Goal: Check status

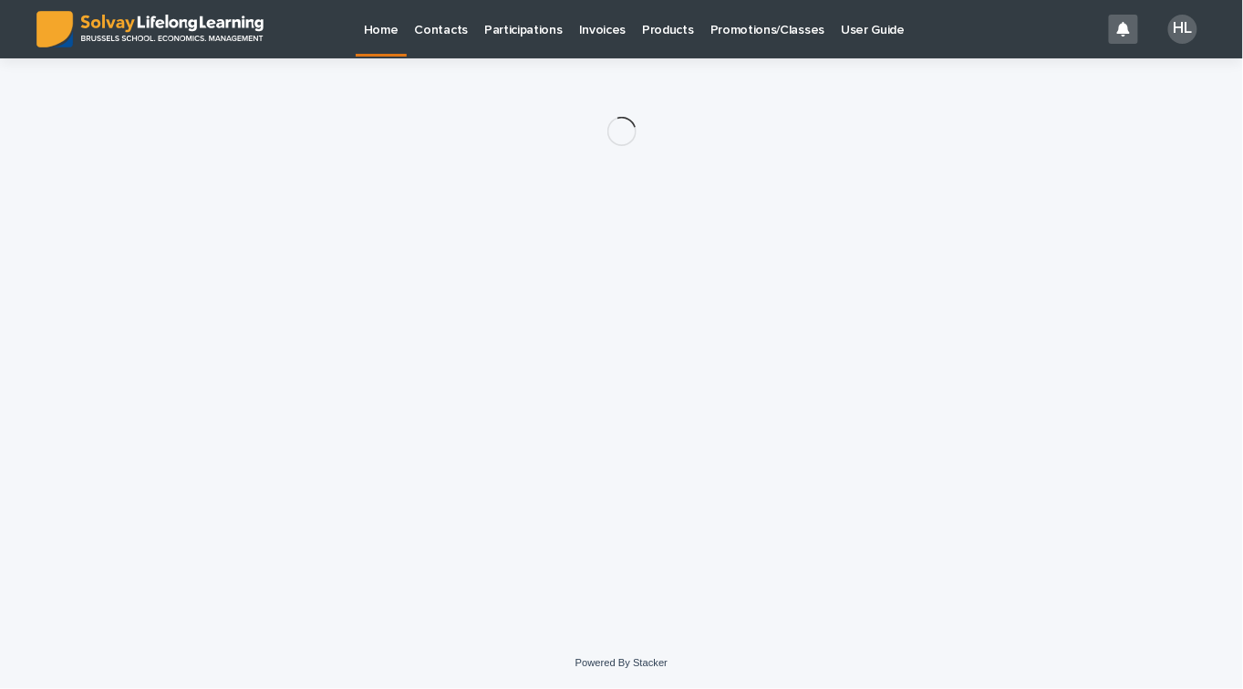
drag, startPoint x: 0, startPoint y: 0, endPoint x: 761, endPoint y: 24, distance: 761.1
click at [761, 24] on p "Promotions/Classes" at bounding box center [768, 19] width 114 height 38
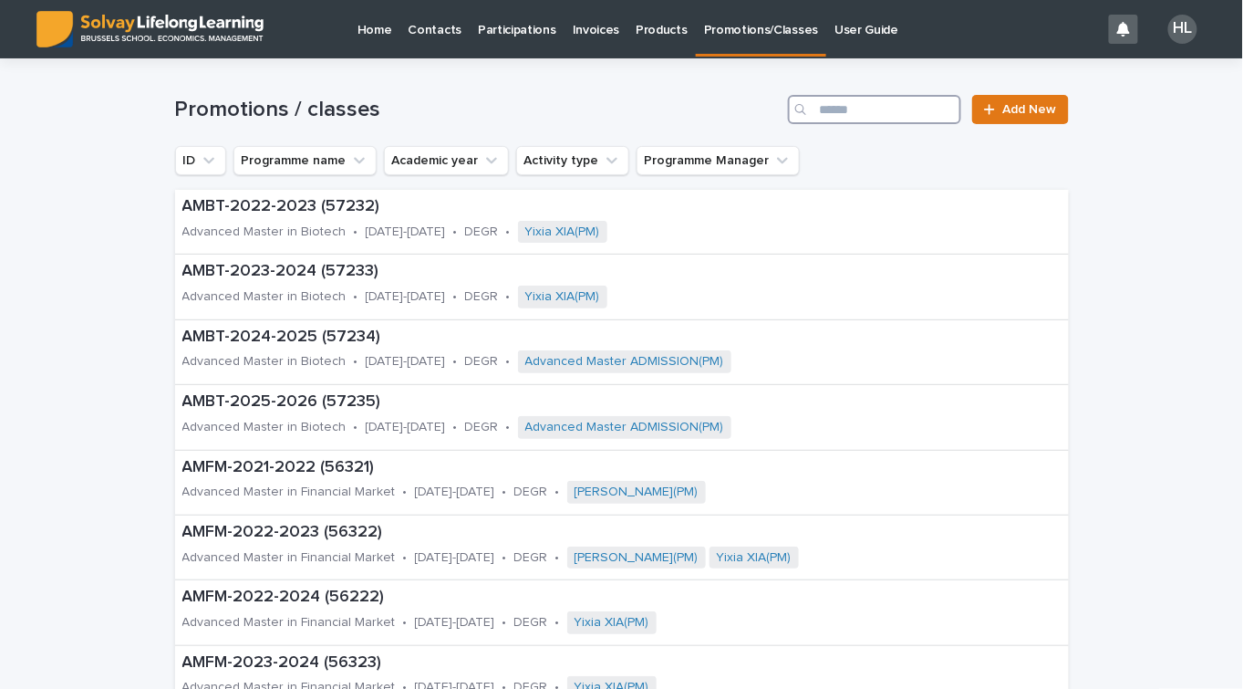
click at [840, 109] on input "Search" at bounding box center [874, 109] width 173 height 29
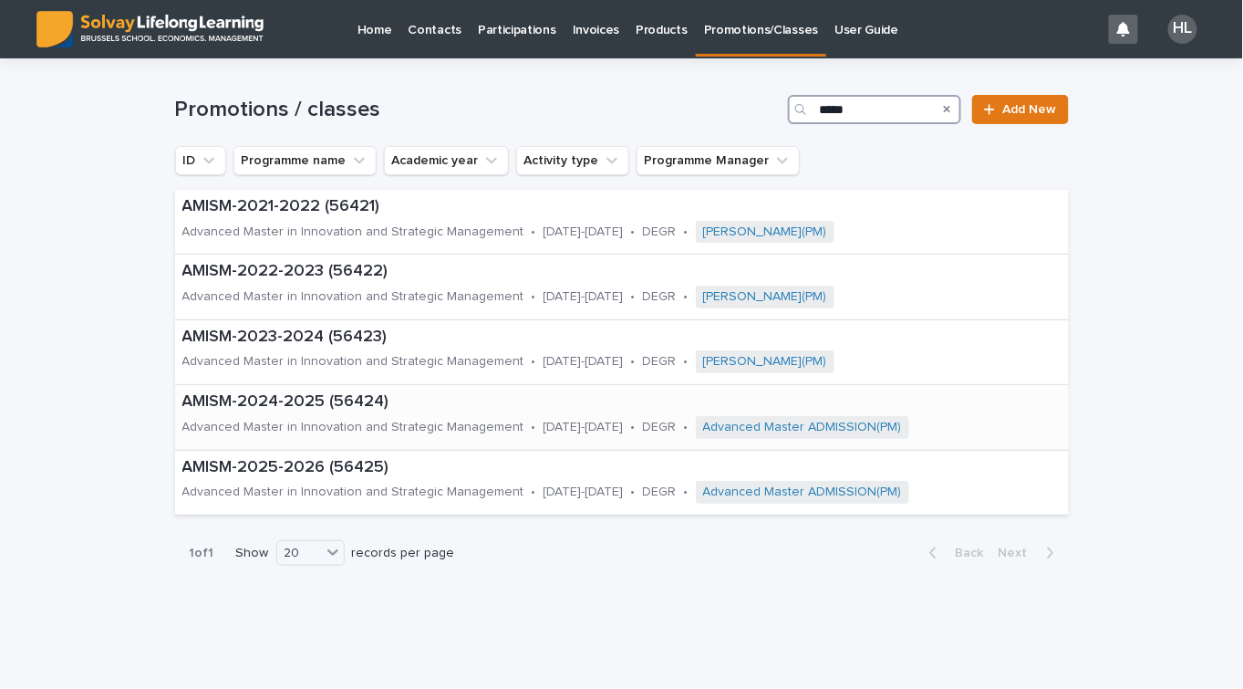
type input "*****"
click at [279, 419] on div "Advanced Master in Innovation and Strategic Management" at bounding box center [353, 425] width 342 height 19
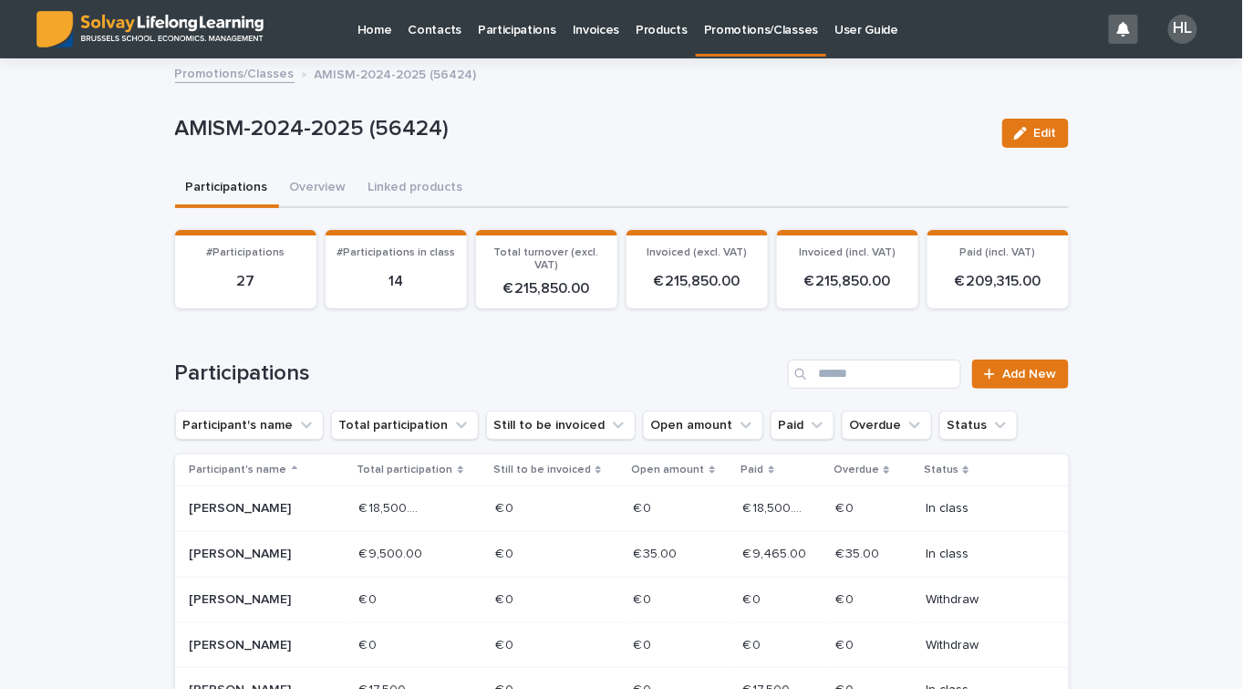
click at [658, 470] on p "Open amount" at bounding box center [668, 470] width 73 height 20
click at [658, 470] on p "Open amount" at bounding box center [675, 470] width 73 height 20
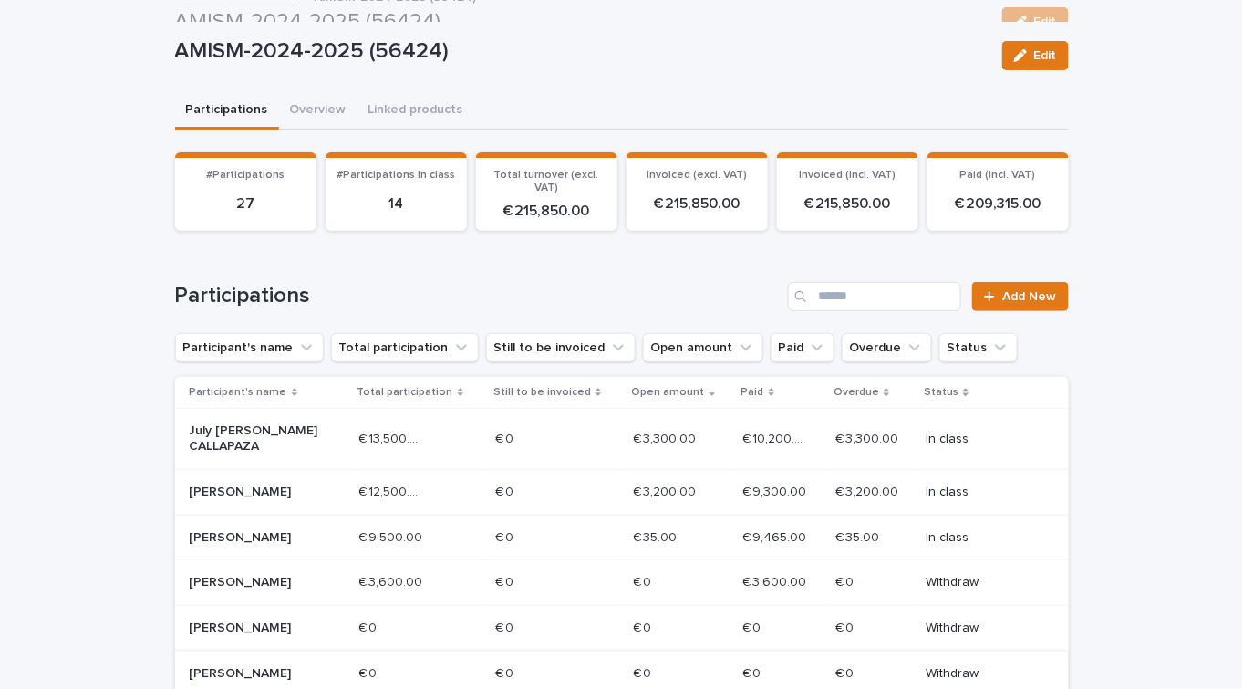
scroll to position [77, 0]
click at [946, 336] on button "Status" at bounding box center [979, 348] width 78 height 29
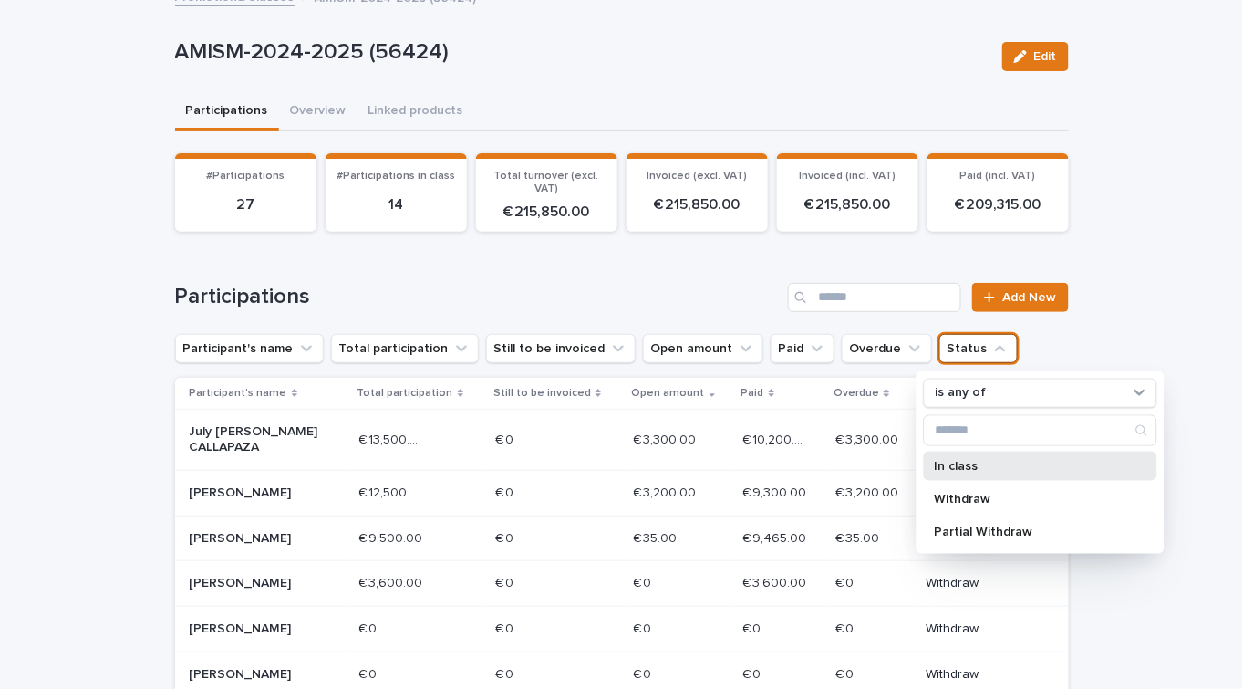
click at [958, 469] on p "In class" at bounding box center [1030, 466] width 193 height 13
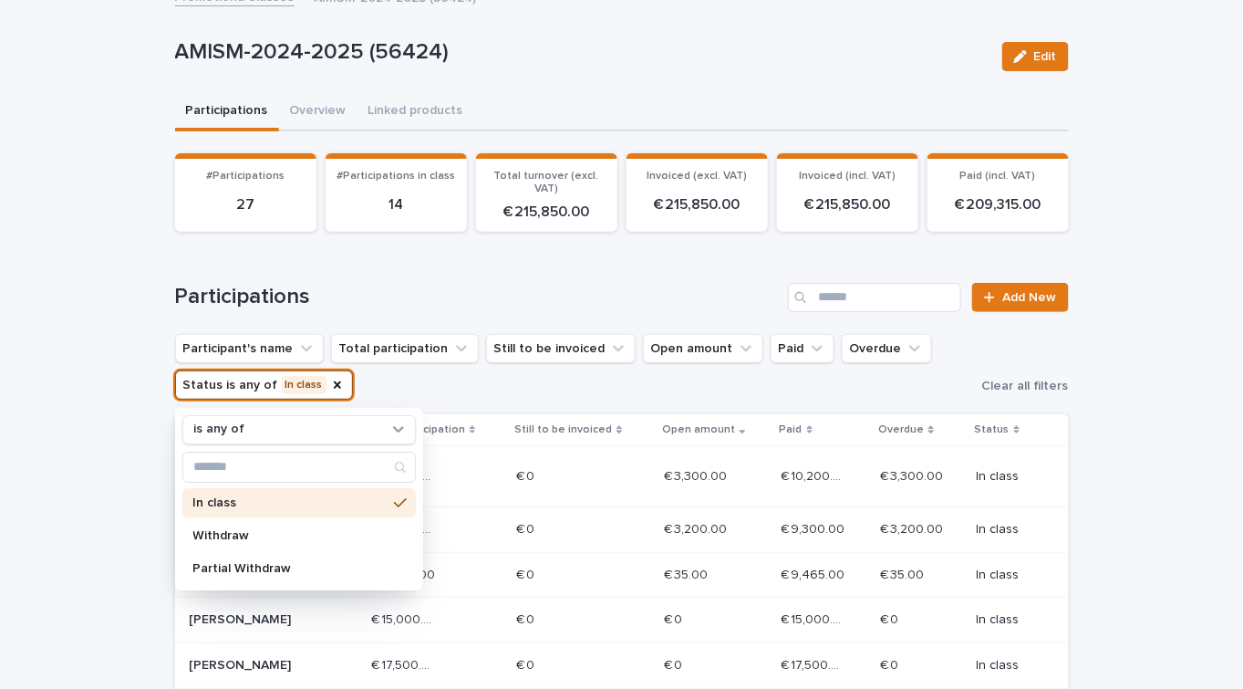
click at [125, 437] on div "Loading... Saving… Loading... Saving… AMISM-2024-2025 (56424) Edit AMISM-2024-2…" at bounding box center [621, 634] width 1243 height 1300
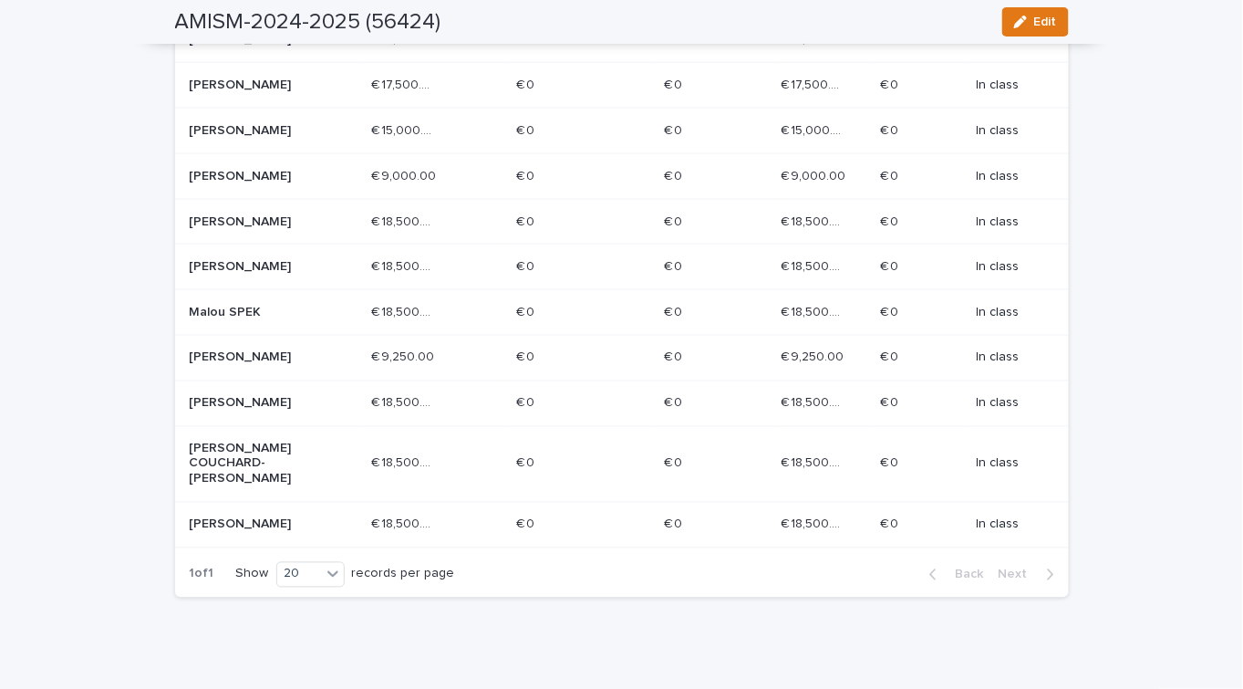
scroll to position [657, 0]
